Goal: Entertainment & Leisure: Consume media (video, audio)

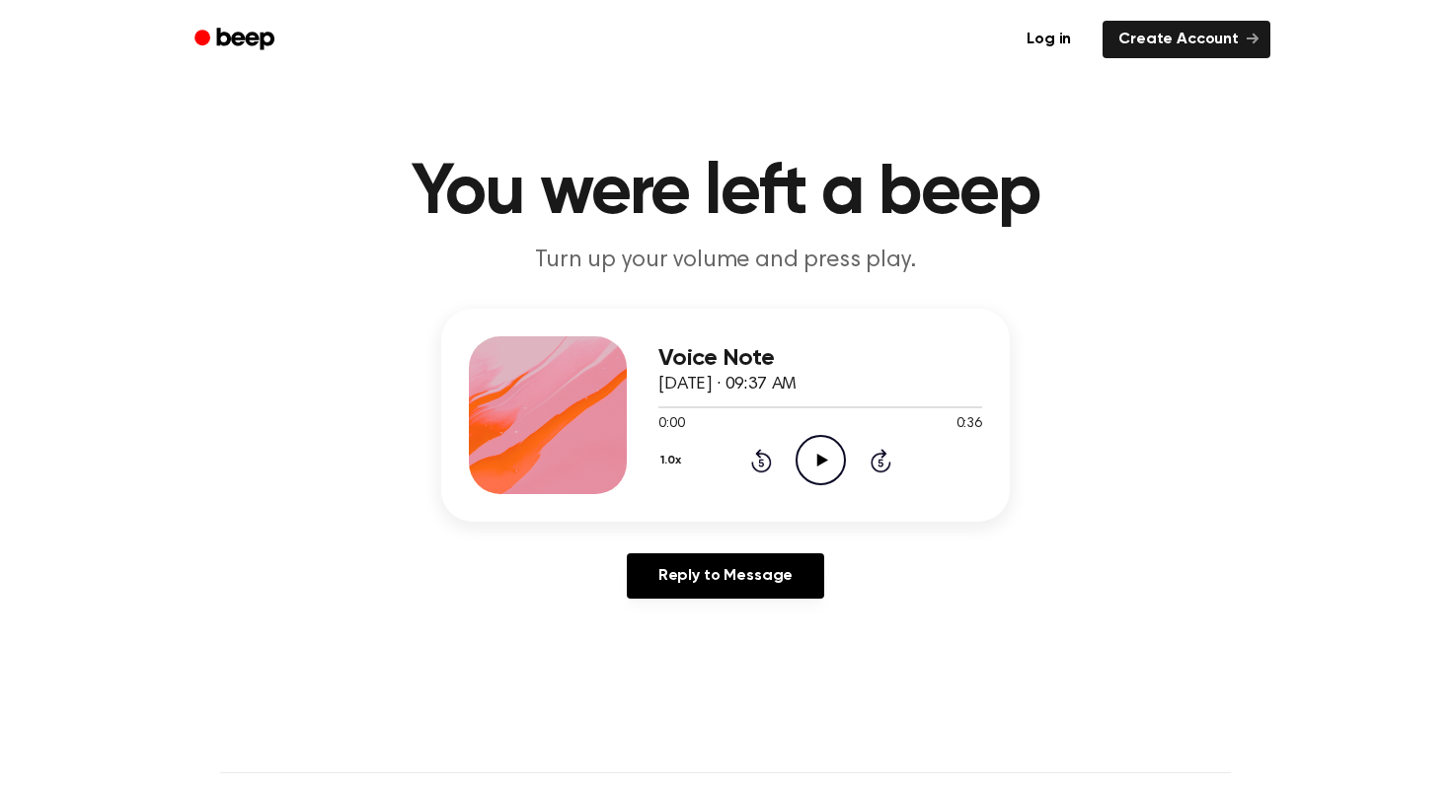
click at [821, 461] on icon at bounding box center [821, 460] width 11 height 13
click at [770, 460] on icon at bounding box center [761, 461] width 21 height 24
click at [817, 465] on icon at bounding box center [820, 460] width 9 height 13
click at [758, 458] on icon at bounding box center [761, 461] width 21 height 24
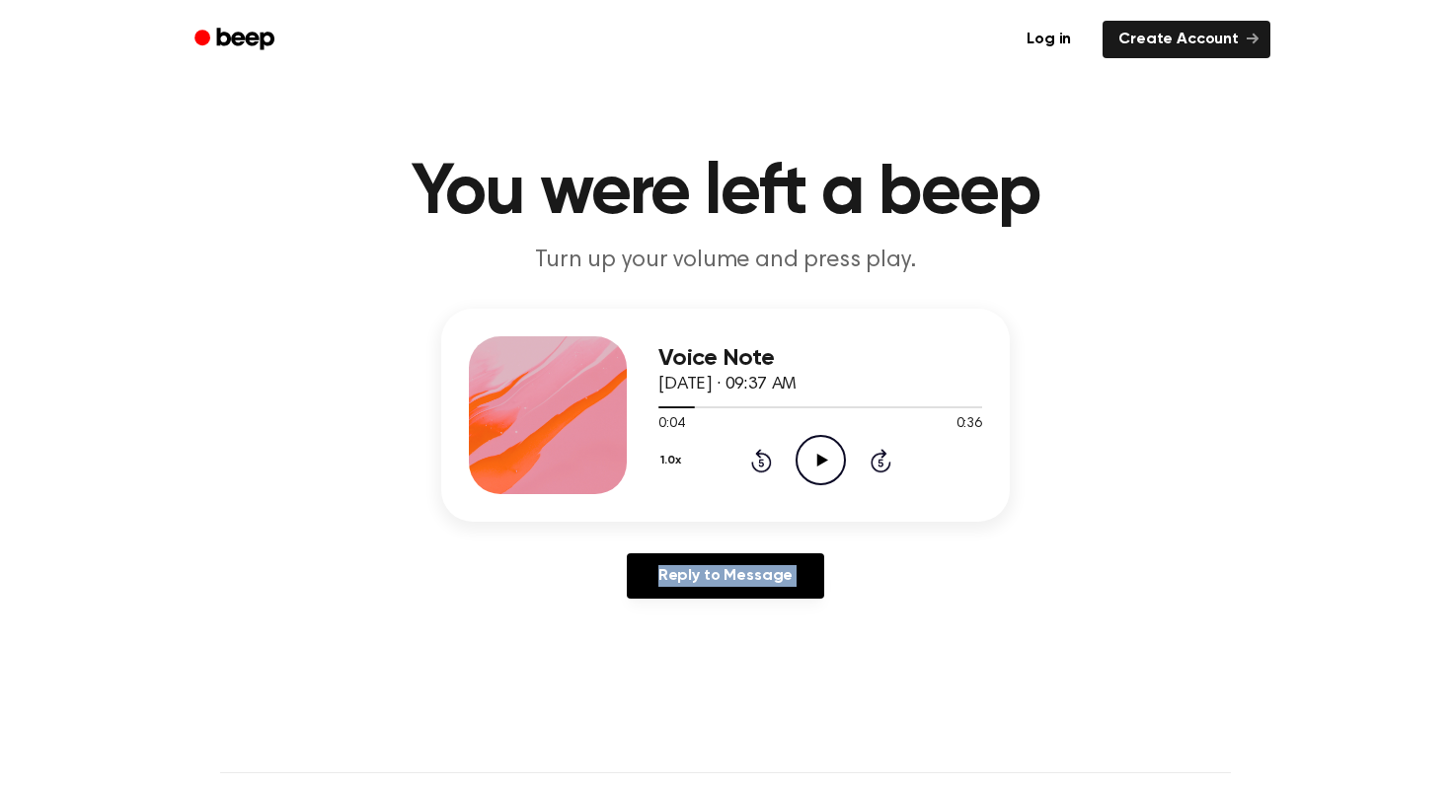
click at [758, 458] on icon at bounding box center [761, 461] width 21 height 24
click at [814, 467] on icon "Play Audio" at bounding box center [820, 460] width 50 height 50
click at [814, 467] on icon "Pause Audio" at bounding box center [820, 460] width 50 height 50
click at [814, 467] on icon "Play Audio" at bounding box center [820, 460] width 50 height 50
click at [814, 467] on icon "Pause Audio" at bounding box center [820, 460] width 50 height 50
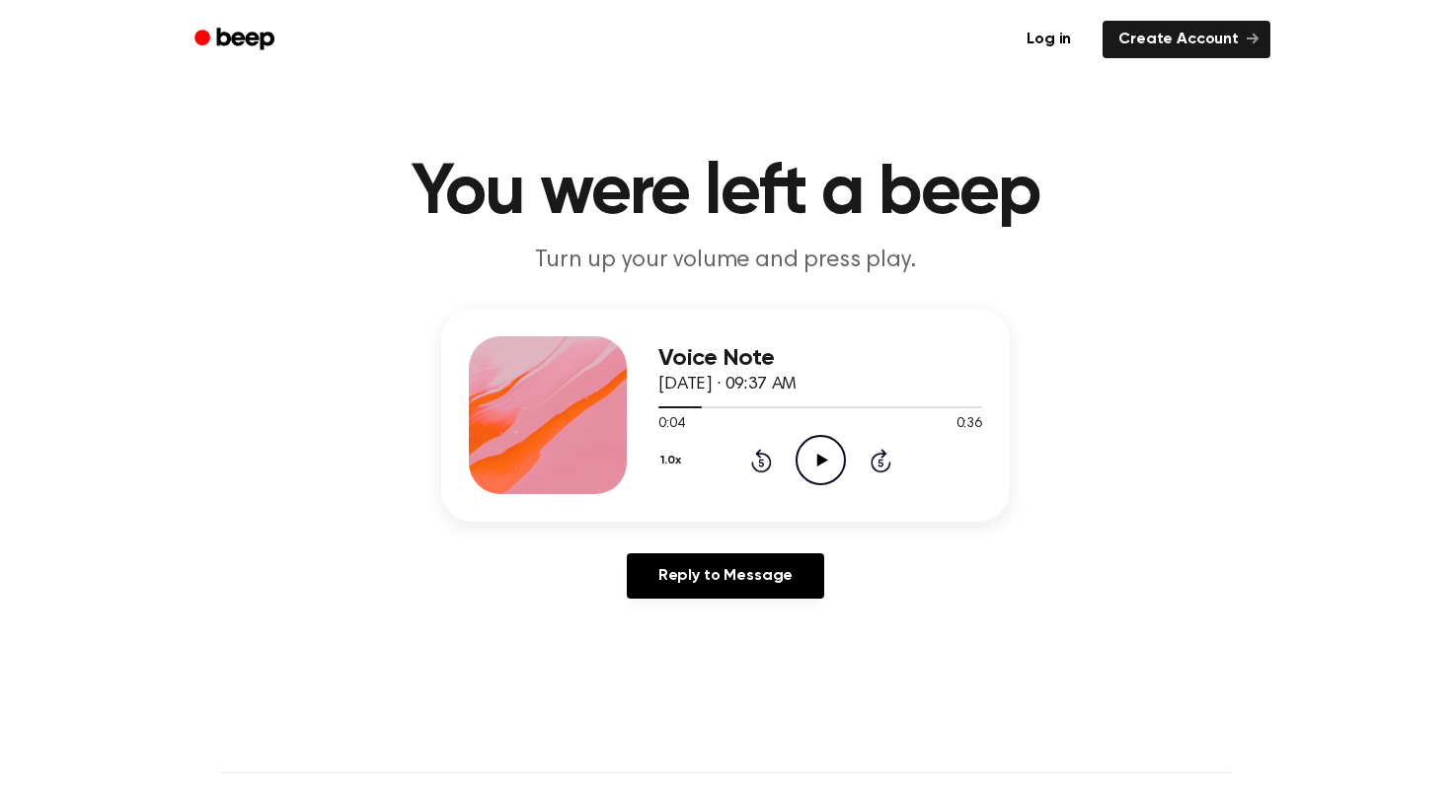
click at [814, 467] on icon "Play Audio" at bounding box center [820, 460] width 50 height 50
click at [814, 467] on icon "Pause Audio" at bounding box center [820, 460] width 50 height 50
click at [814, 467] on icon "Play Audio" at bounding box center [820, 460] width 50 height 50
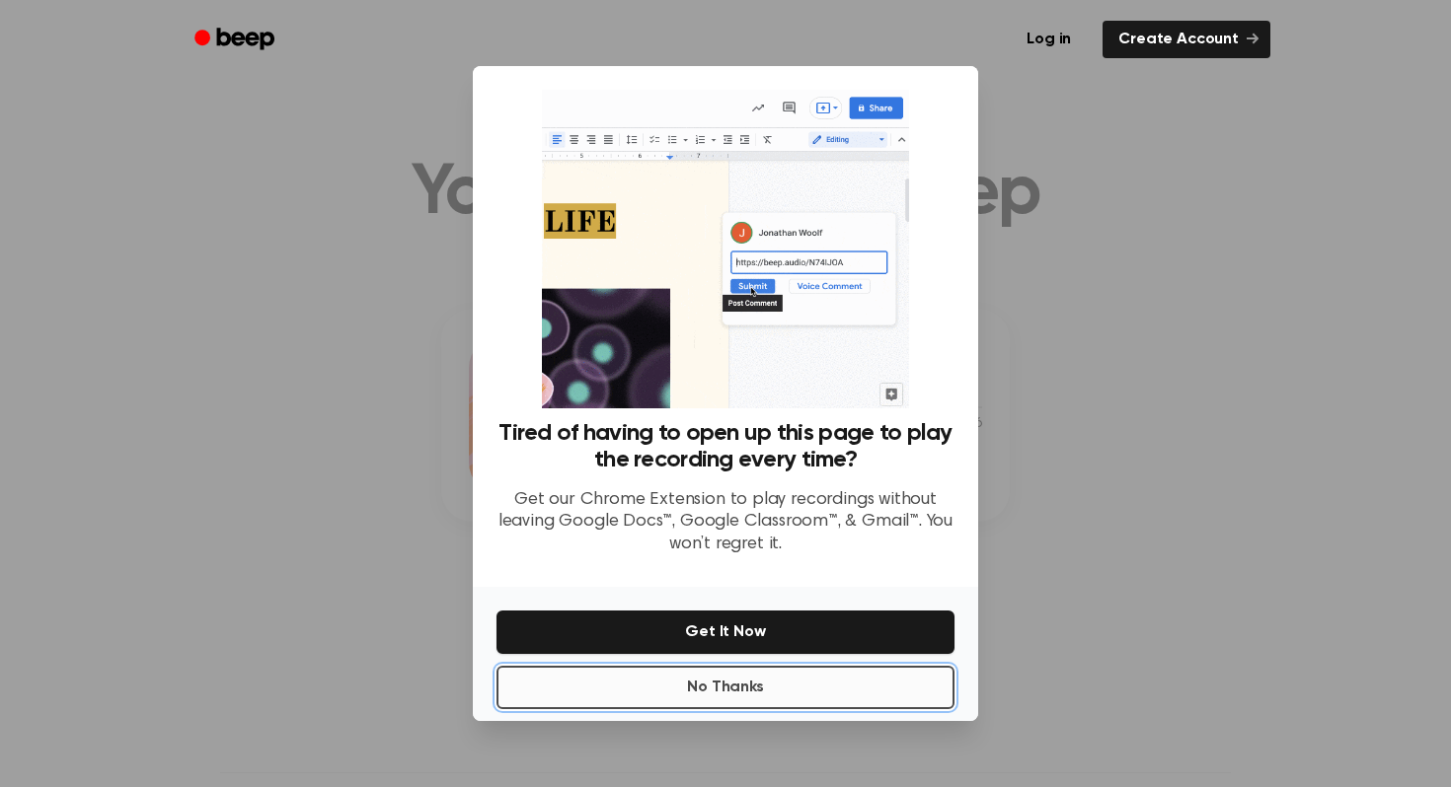
click at [706, 693] on button "No Thanks" at bounding box center [725, 687] width 458 height 43
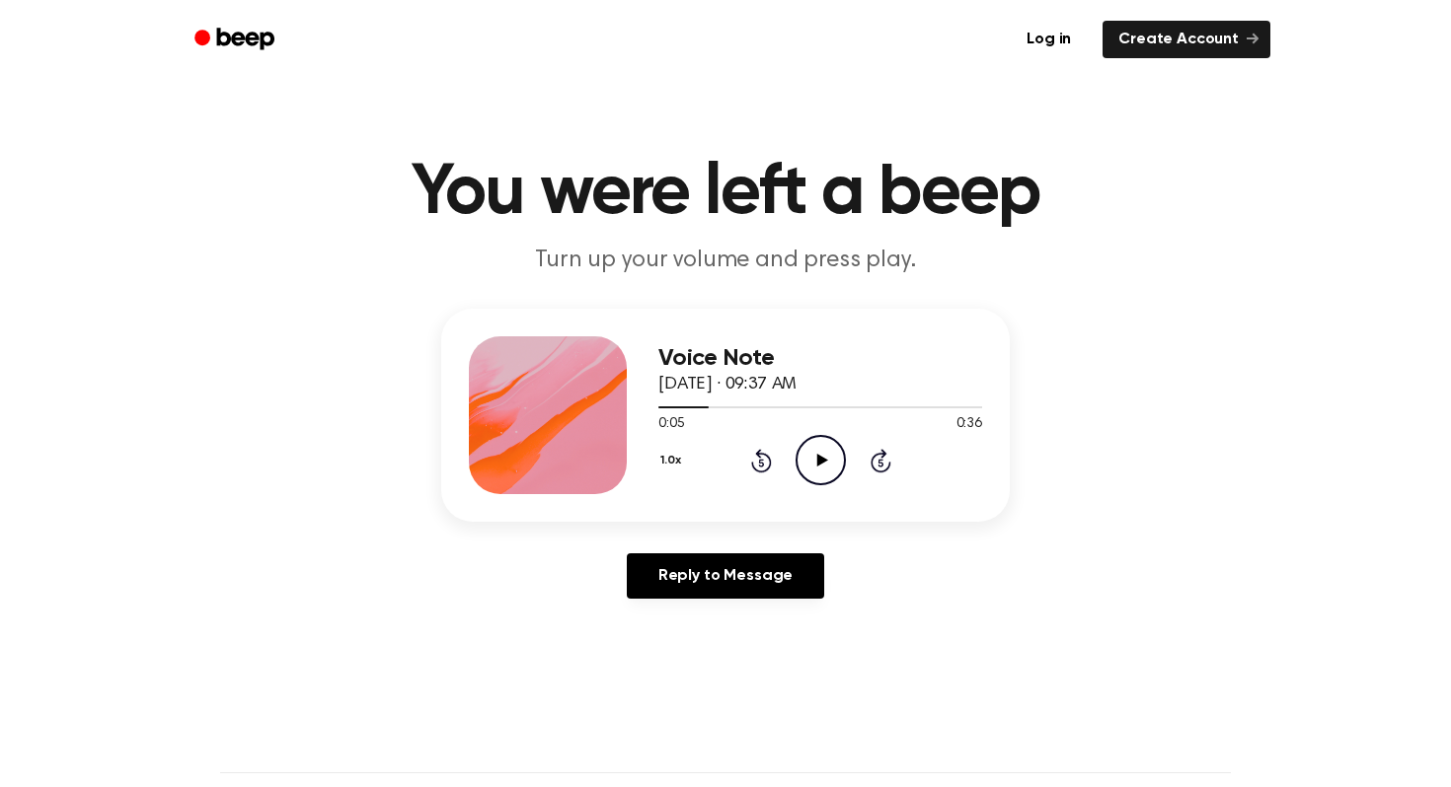
click at [815, 470] on icon "Play Audio" at bounding box center [820, 460] width 50 height 50
click at [815, 470] on icon "Pause Audio" at bounding box center [820, 460] width 50 height 50
click at [759, 455] on icon at bounding box center [761, 461] width 21 height 24
click at [805, 454] on icon "Play Audio" at bounding box center [820, 460] width 50 height 50
click at [805, 454] on icon "Pause Audio" at bounding box center [820, 460] width 50 height 50
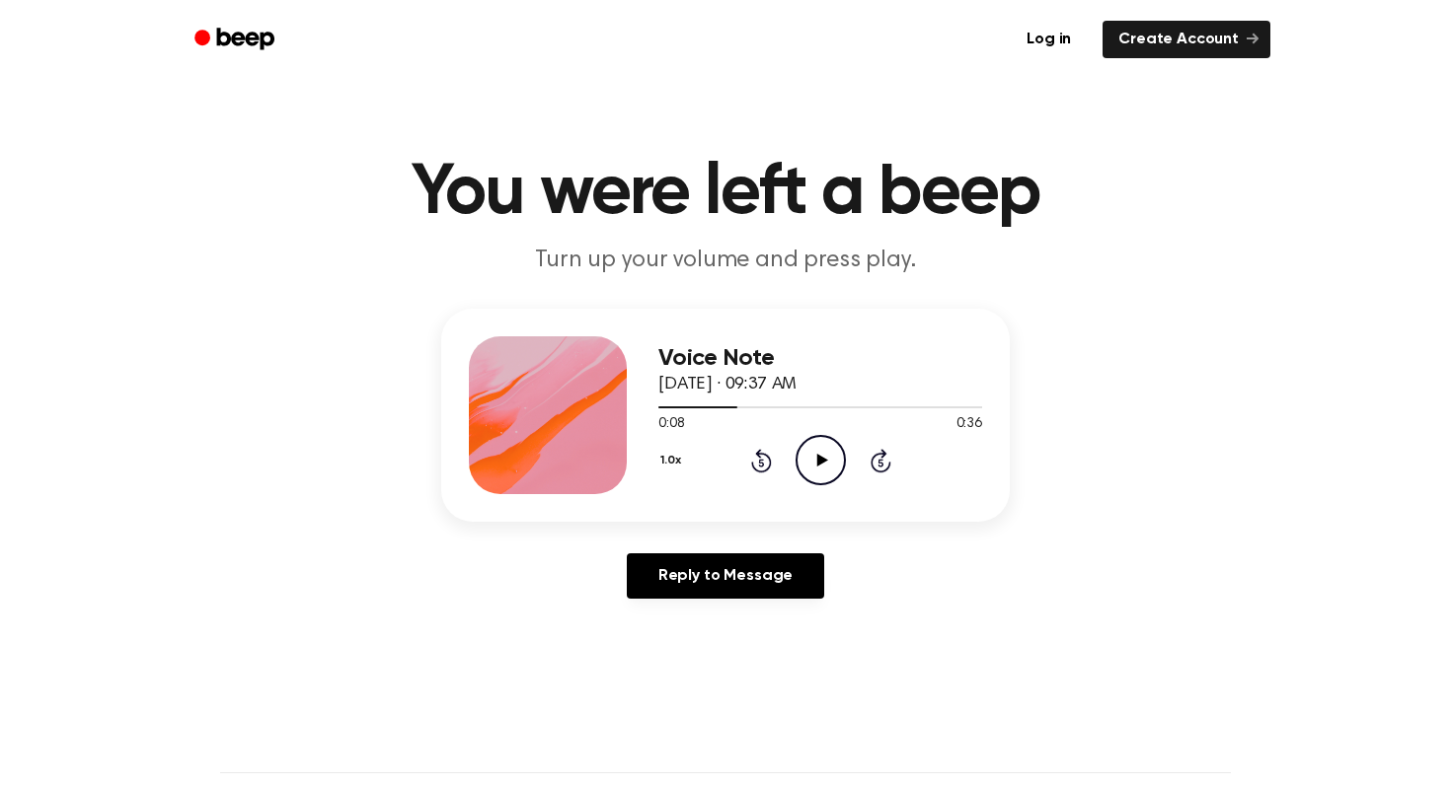
click at [763, 464] on icon "Rewind 5 seconds" at bounding box center [761, 461] width 22 height 26
click at [815, 471] on icon "Play Audio" at bounding box center [820, 460] width 50 height 50
click at [815, 471] on icon "Pause Audio" at bounding box center [820, 460] width 50 height 50
click at [815, 471] on icon "Play Audio" at bounding box center [820, 460] width 50 height 50
click at [815, 471] on icon "Pause Audio" at bounding box center [820, 460] width 50 height 50
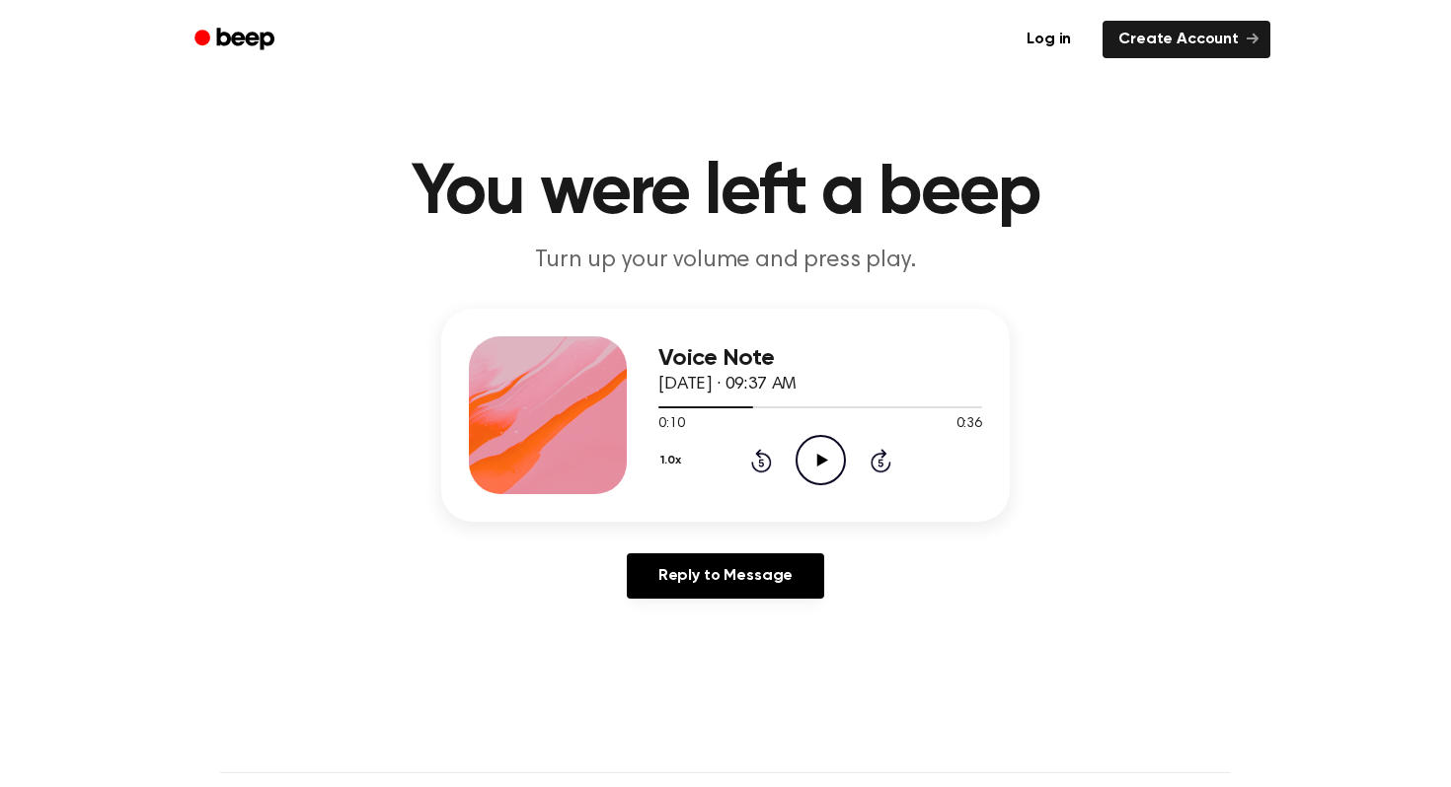
click at [815, 471] on icon "Play Audio" at bounding box center [820, 460] width 50 height 50
click at [815, 471] on icon "Pause Audio" at bounding box center [820, 460] width 50 height 50
click at [815, 471] on icon "Play Audio" at bounding box center [820, 460] width 50 height 50
click at [815, 471] on icon "Pause Audio" at bounding box center [820, 460] width 50 height 50
click at [815, 471] on icon "Play Audio" at bounding box center [820, 460] width 50 height 50
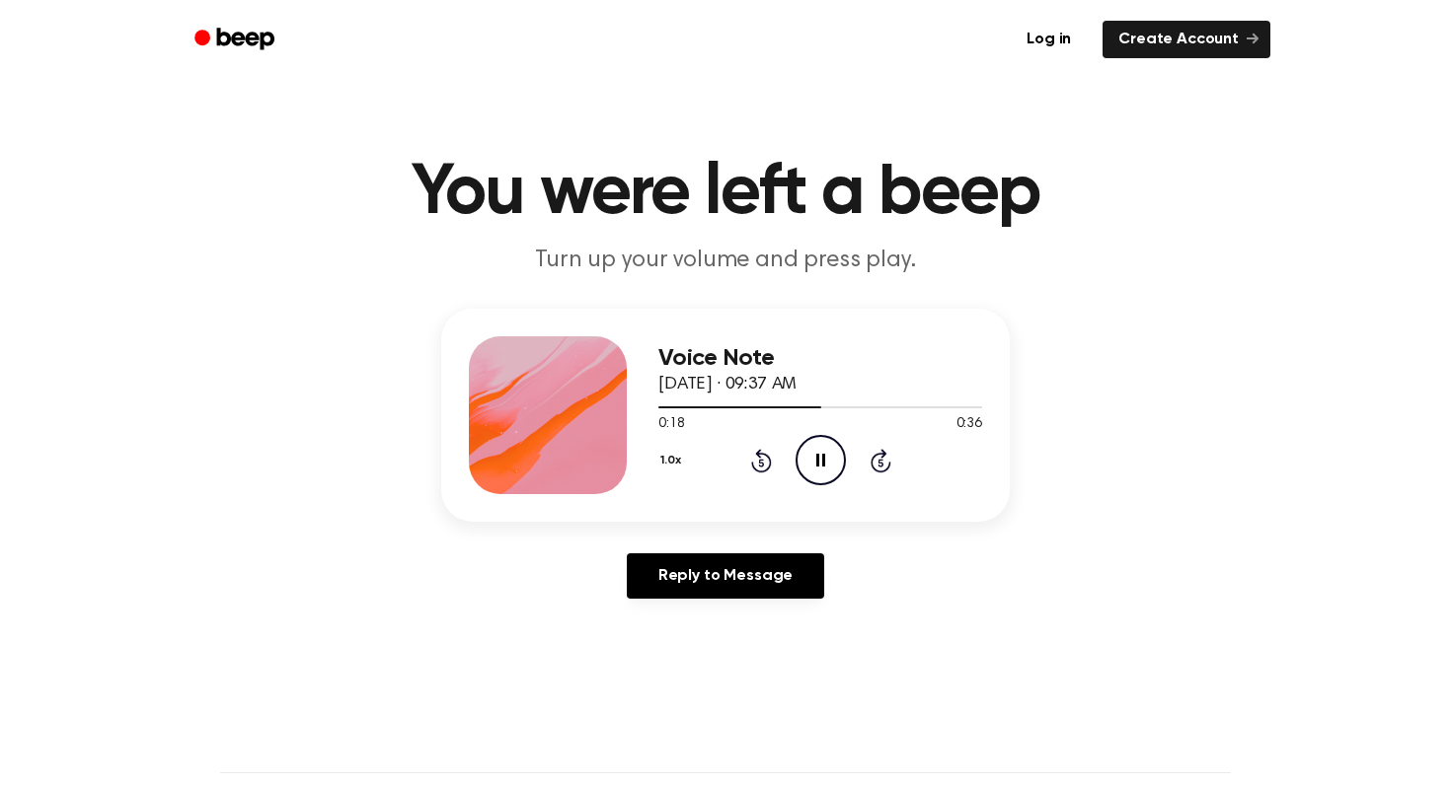
click at [815, 471] on icon "Pause Audio" at bounding box center [820, 460] width 50 height 50
click at [815, 471] on icon "Play Audio" at bounding box center [820, 460] width 50 height 50
click at [815, 471] on icon "Pause Audio" at bounding box center [820, 460] width 50 height 50
click at [815, 471] on icon "Play Audio" at bounding box center [820, 460] width 50 height 50
click at [815, 471] on icon "Pause Audio" at bounding box center [820, 460] width 50 height 50
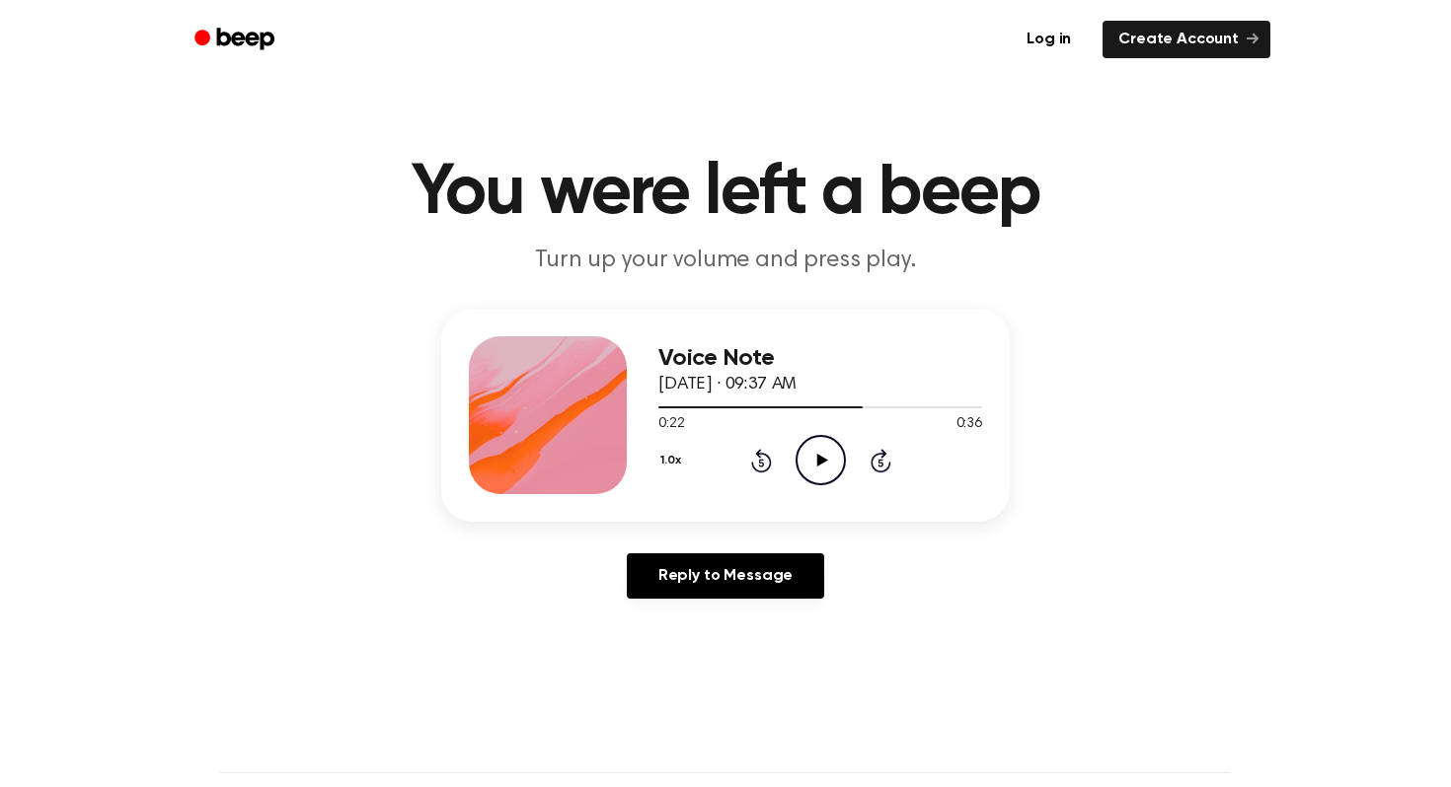
click at [815, 471] on icon "Play Audio" at bounding box center [820, 460] width 50 height 50
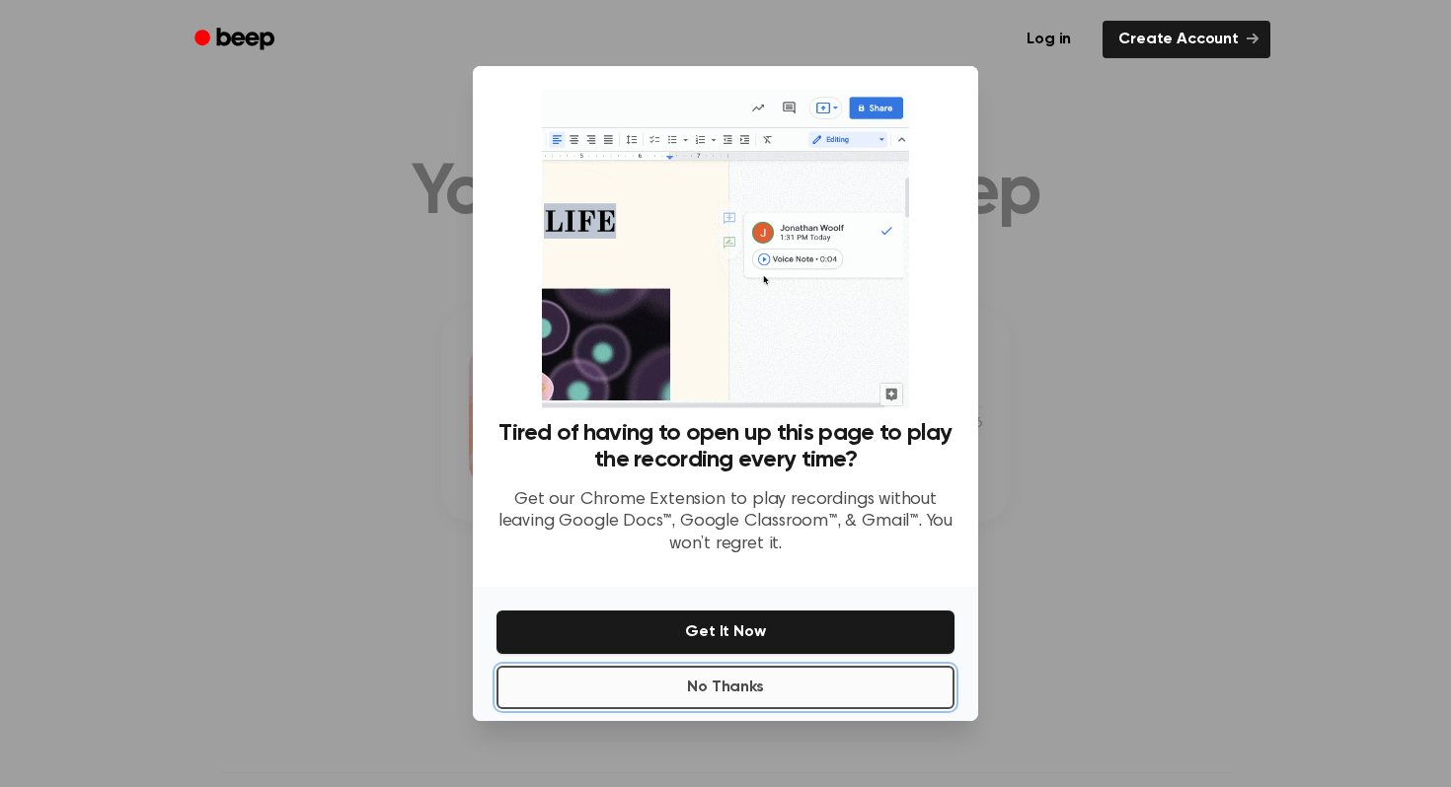
click at [760, 697] on button "No Thanks" at bounding box center [725, 687] width 458 height 43
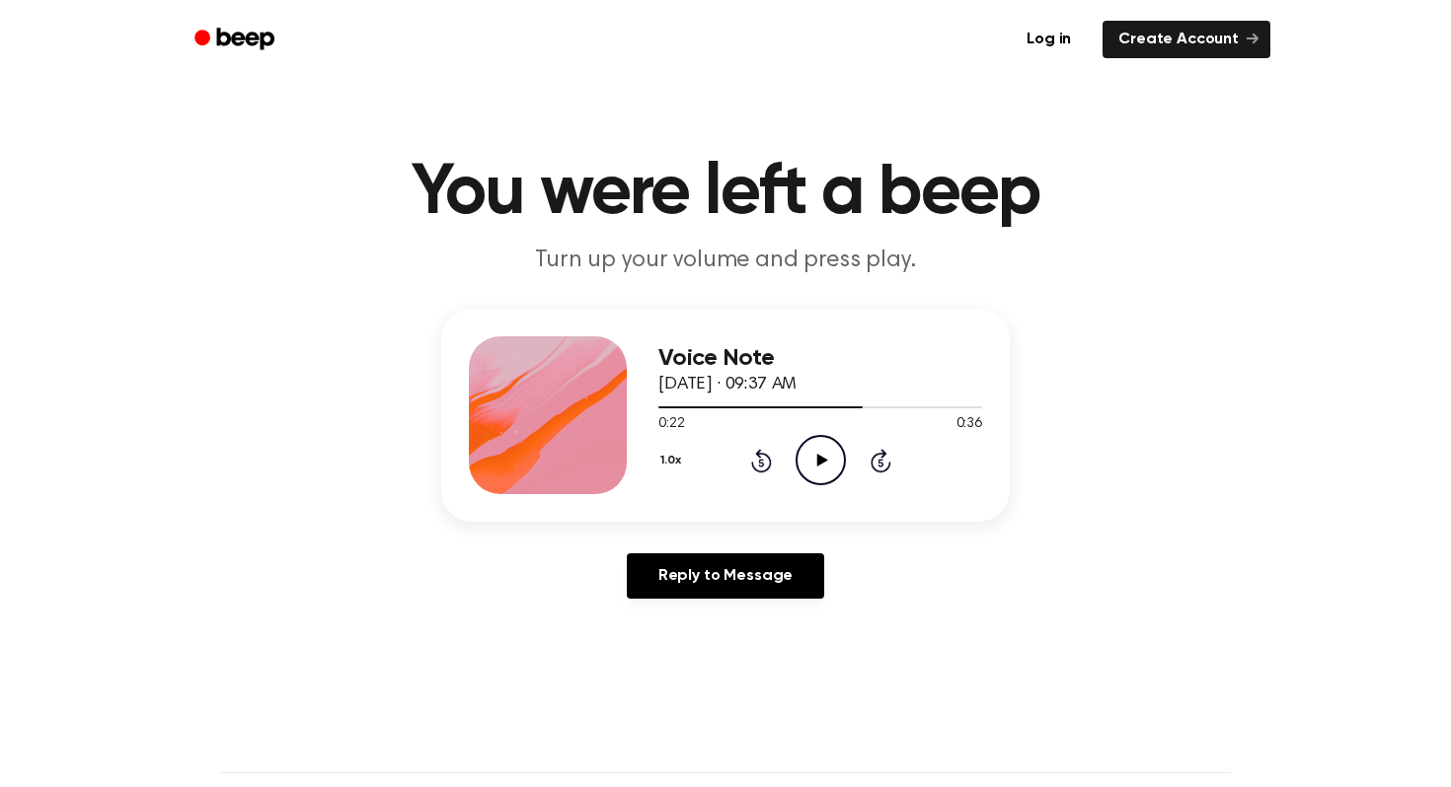
click at [821, 466] on icon "Play Audio" at bounding box center [820, 460] width 50 height 50
click at [821, 466] on icon "Pause Audio" at bounding box center [820, 460] width 50 height 50
click at [821, 466] on icon "Play Audio" at bounding box center [820, 460] width 50 height 50
click at [818, 466] on icon at bounding box center [820, 460] width 9 height 13
click at [815, 470] on icon "Play Audio" at bounding box center [820, 460] width 50 height 50
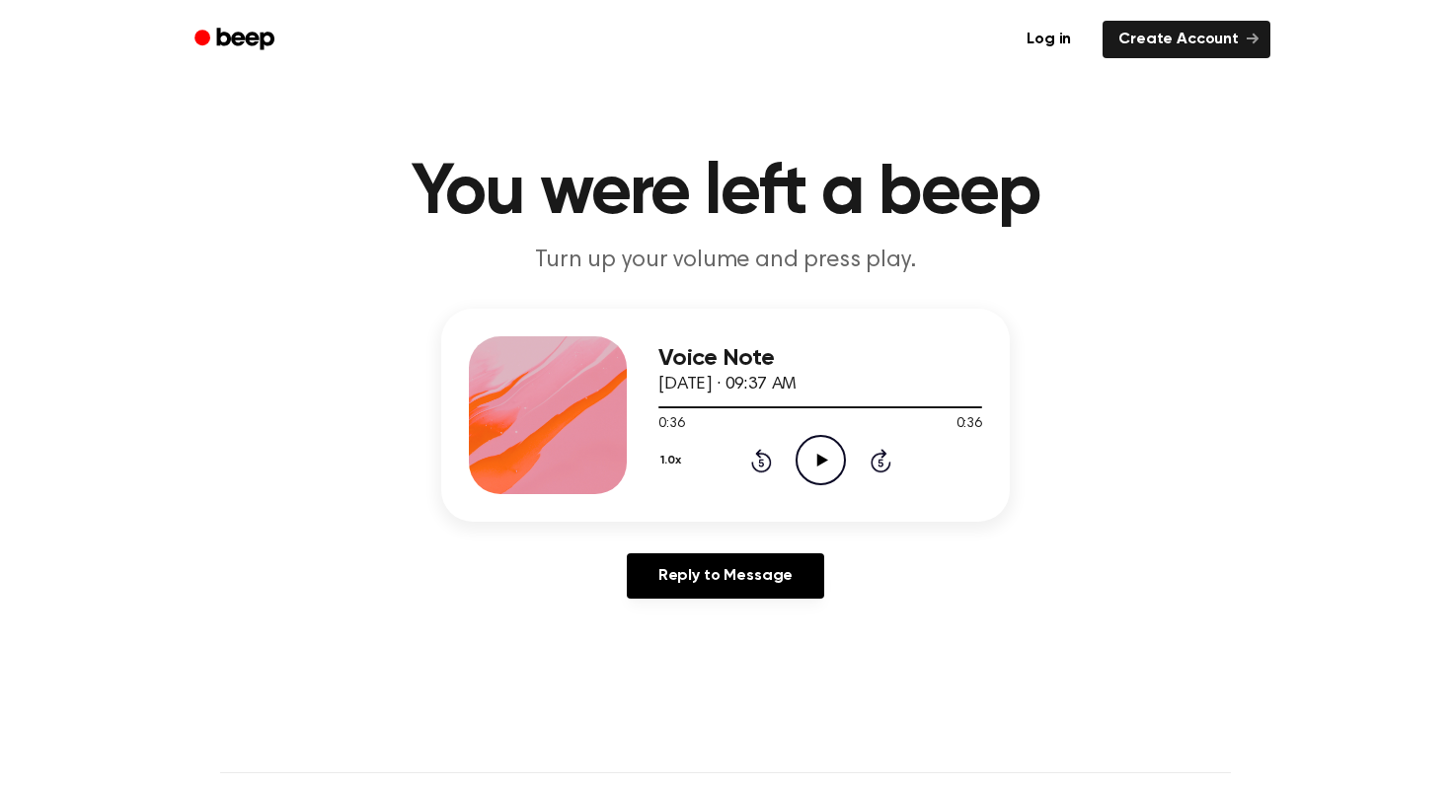
click at [817, 456] on icon at bounding box center [821, 460] width 11 height 13
click at [817, 456] on icon at bounding box center [820, 460] width 9 height 13
click at [817, 456] on icon at bounding box center [821, 460] width 11 height 13
click at [817, 456] on icon at bounding box center [820, 460] width 9 height 13
click at [817, 456] on icon at bounding box center [821, 460] width 11 height 13
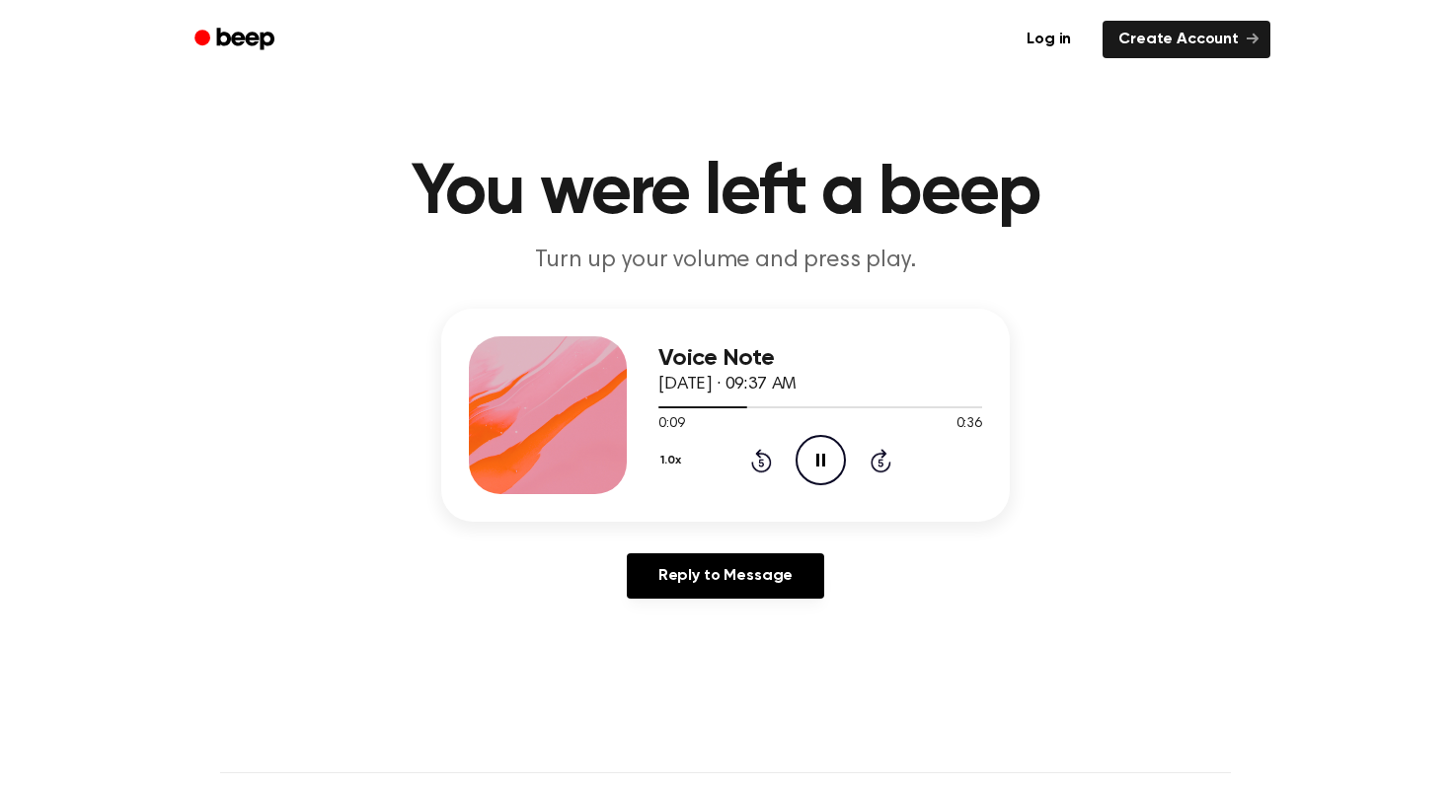
click at [877, 470] on icon at bounding box center [880, 461] width 21 height 24
click at [829, 462] on icon "Pause Audio" at bounding box center [820, 460] width 50 height 50
click at [829, 462] on icon "Play Audio" at bounding box center [820, 460] width 50 height 50
click at [829, 462] on icon "Pause Audio" at bounding box center [820, 460] width 50 height 50
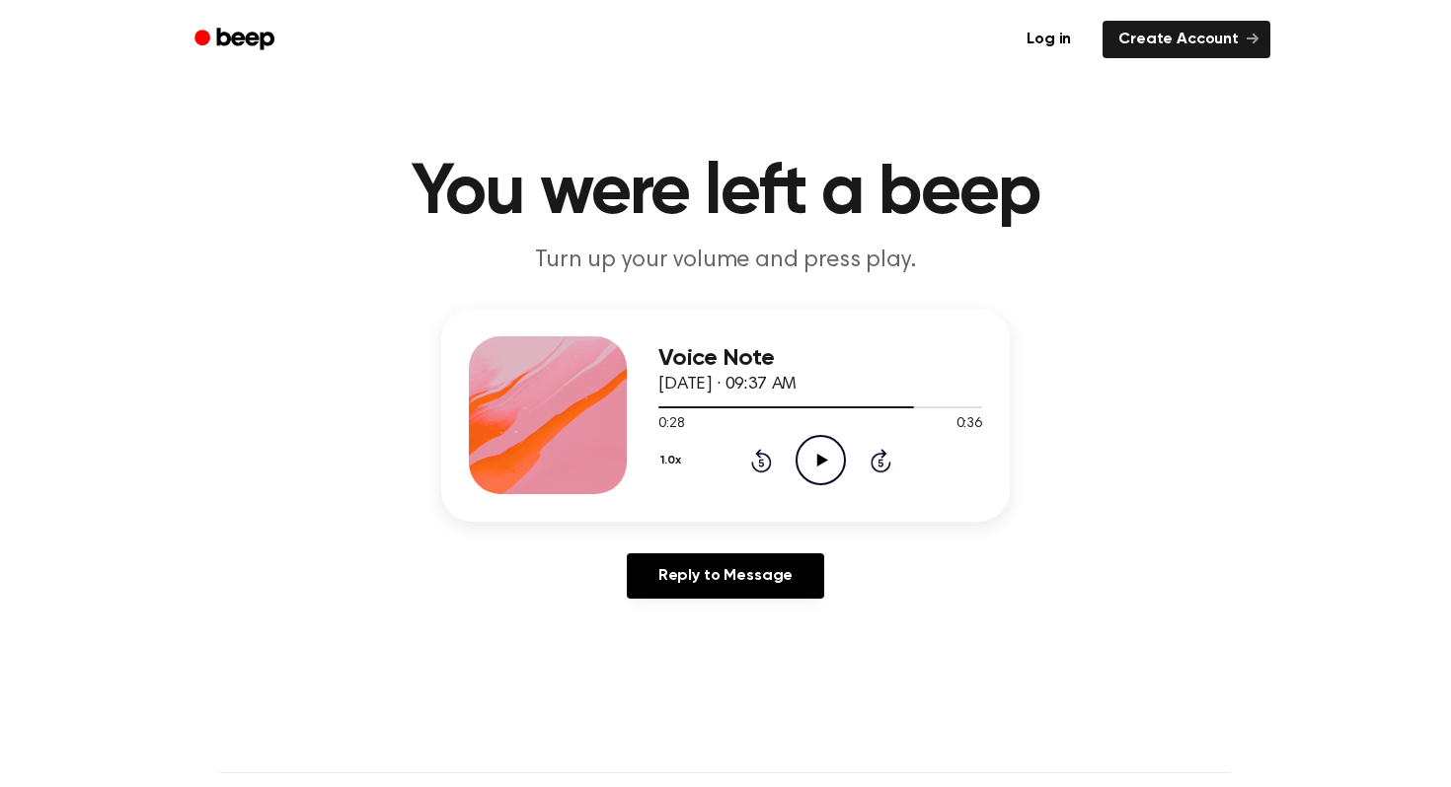
click at [829, 462] on icon "Play Audio" at bounding box center [820, 460] width 50 height 50
click at [829, 462] on icon "Pause Audio" at bounding box center [820, 460] width 50 height 50
